Goal: Browse casually

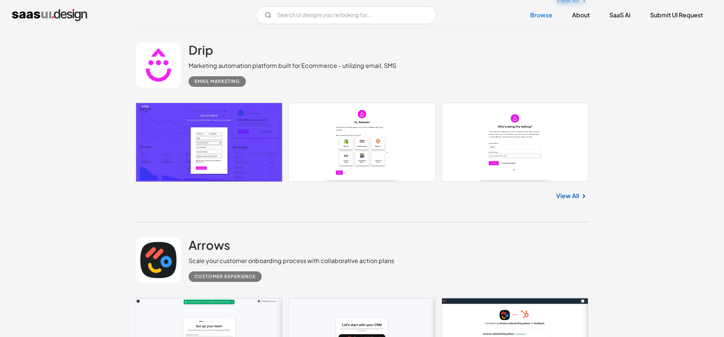
scroll to position [3464, 0]
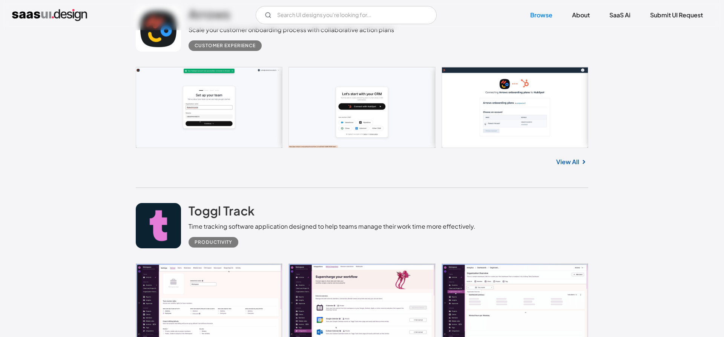
click at [586, 164] on img at bounding box center [584, 161] width 9 height 9
click at [575, 166] on link "View All" at bounding box center [568, 161] width 23 height 9
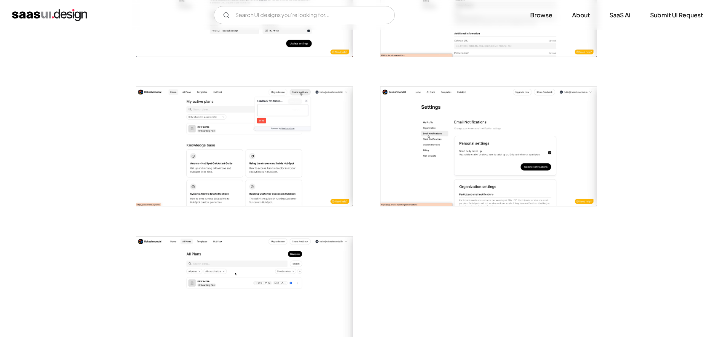
scroll to position [1462, 0]
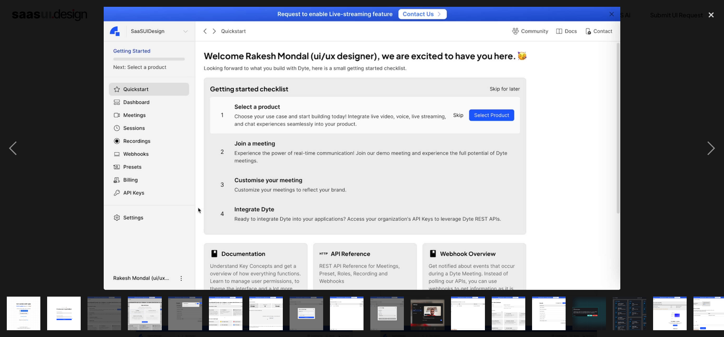
scroll to position [192, 0]
click at [682, 63] on div at bounding box center [362, 148] width 724 height 283
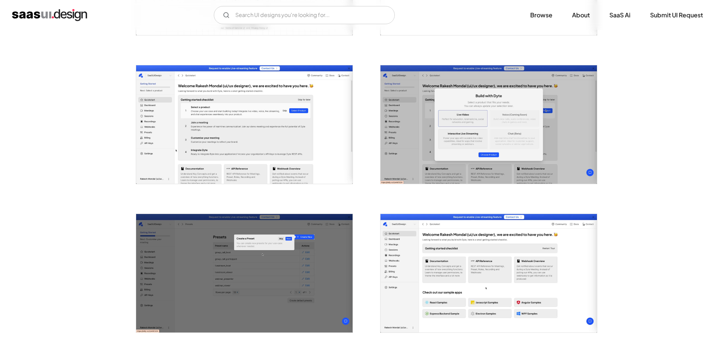
scroll to position [346, 0]
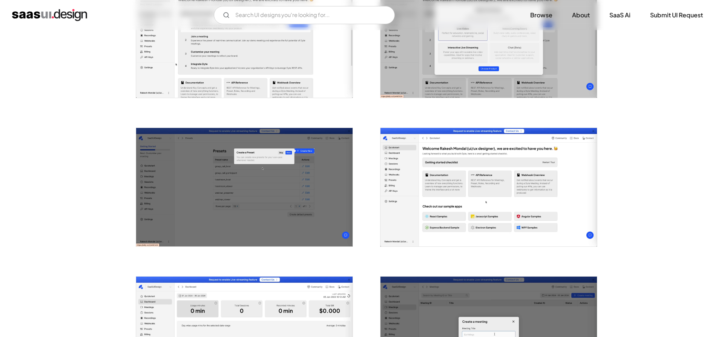
click at [448, 170] on img "open lightbox" at bounding box center [489, 187] width 217 height 118
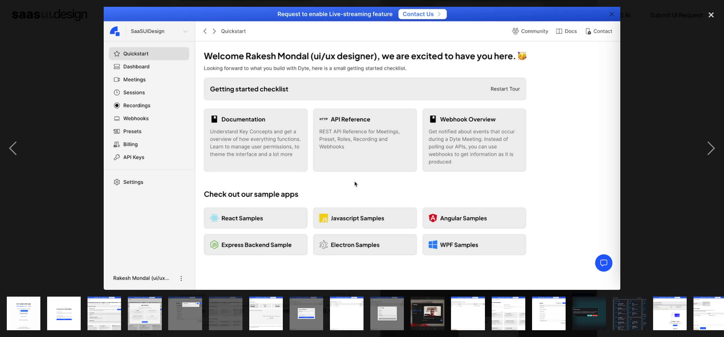
click at [681, 60] on div at bounding box center [362, 148] width 724 height 283
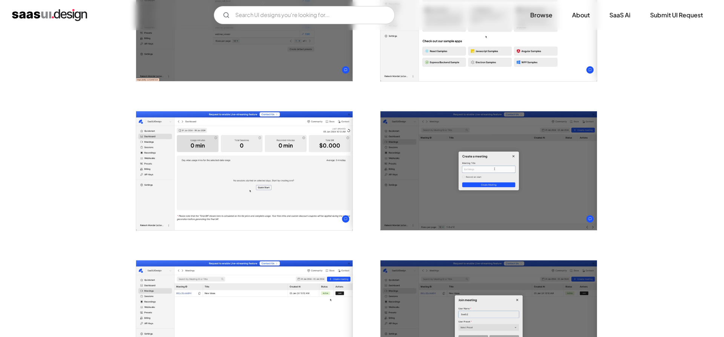
scroll to position [577, 0]
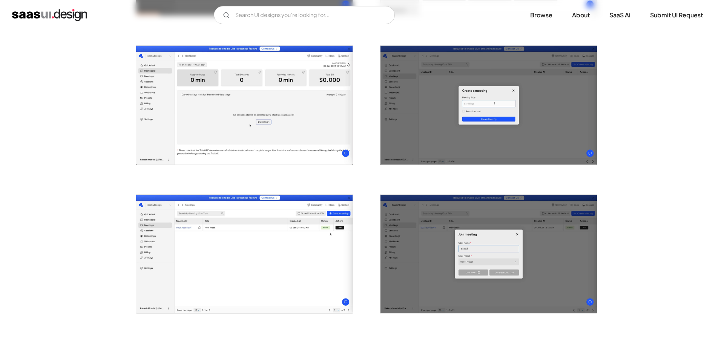
click at [271, 121] on img "open lightbox" at bounding box center [244, 105] width 217 height 118
